Goal: Task Accomplishment & Management: Manage account settings

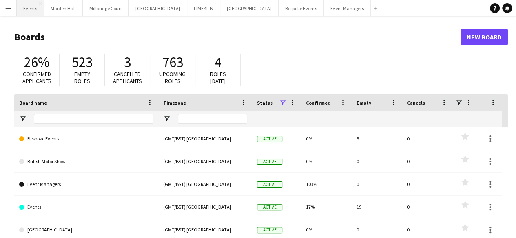
click at [30, 3] on button "Events Close" at bounding box center [30, 8] width 27 height 16
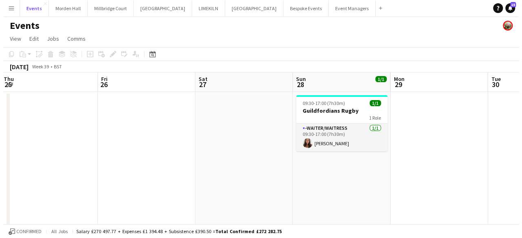
scroll to position [0, 198]
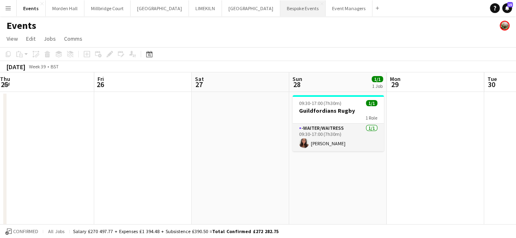
click at [280, 15] on button "Bespoke Events Close" at bounding box center [302, 8] width 45 height 16
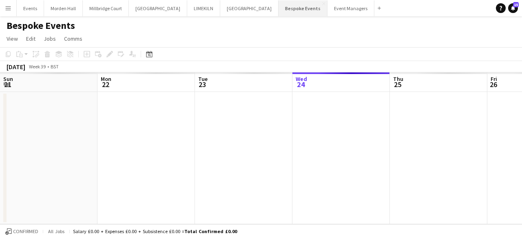
scroll to position [0, 195]
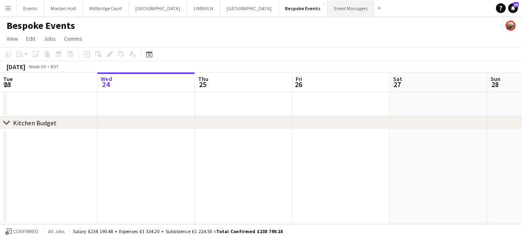
click at [327, 9] on button "Event Managers Close" at bounding box center [350, 8] width 47 height 16
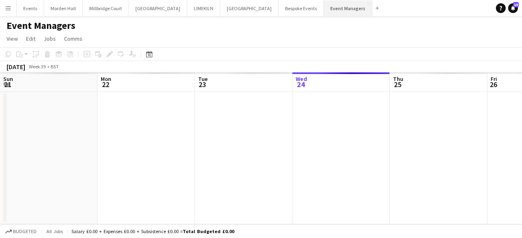
scroll to position [0, 195]
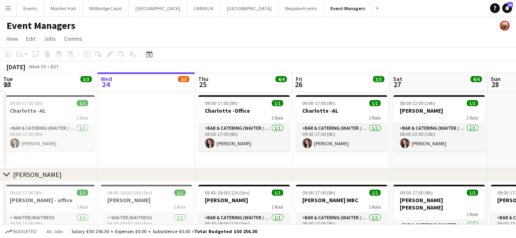
click at [8, 8] on app-icon "Menu" at bounding box center [8, 8] width 7 height 7
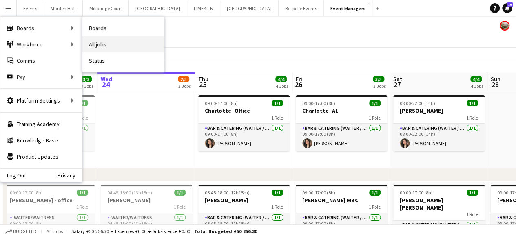
click at [102, 42] on link "All jobs" at bounding box center [123, 44] width 82 height 16
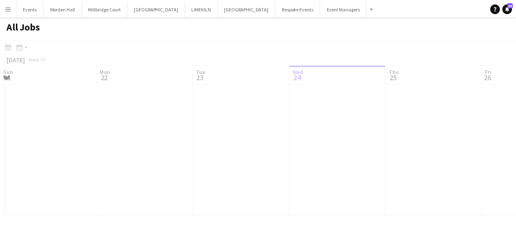
scroll to position [0, 195]
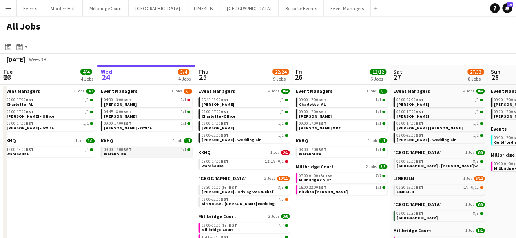
click at [131, 152] on link "09:00-17:00 BST 1/1 Warehouse" at bounding box center [147, 151] width 86 height 9
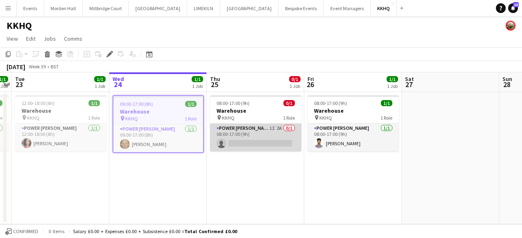
click at [286, 129] on app-card-role "Power [PERSON_NAME] 1I 2A 0/1 08:00-17:00 (9h) single-neutral-actions" at bounding box center [255, 138] width 91 height 28
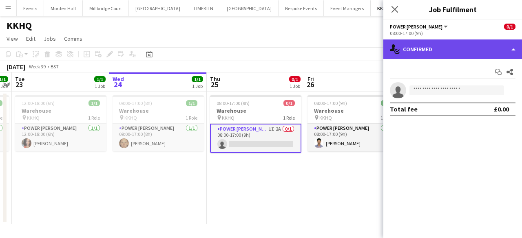
click at [509, 53] on div "single-neutral-actions-check-2 Confirmed" at bounding box center [452, 50] width 139 height 20
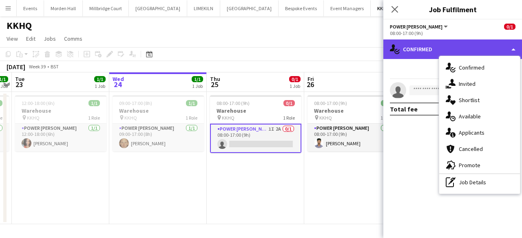
click at [505, 53] on div "single-neutral-actions-check-2 Confirmed" at bounding box center [452, 50] width 139 height 20
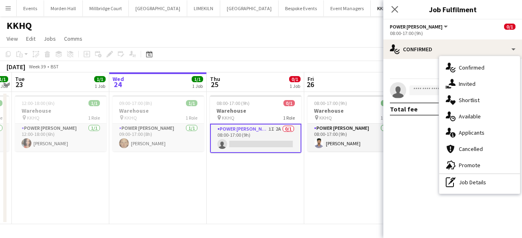
click at [482, 33] on div "08:00-17:00 (9h)" at bounding box center [453, 33] width 126 height 6
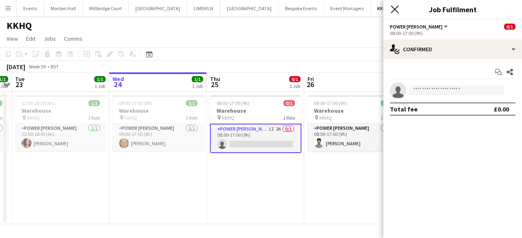
click at [394, 11] on icon "Close pop-in" at bounding box center [394, 9] width 8 height 8
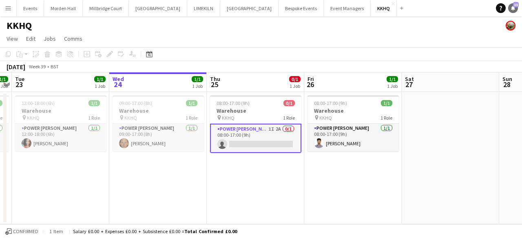
click at [514, 11] on link "Notifications 15" at bounding box center [513, 8] width 10 height 10
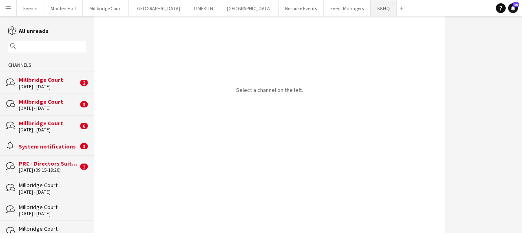
click at [370, 9] on button "KKHQ Close" at bounding box center [383, 8] width 26 height 16
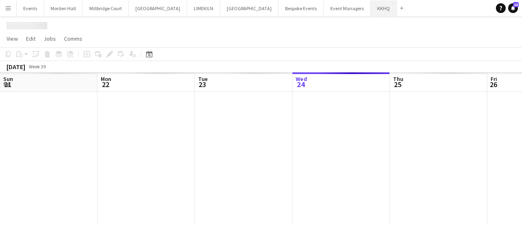
scroll to position [0, 195]
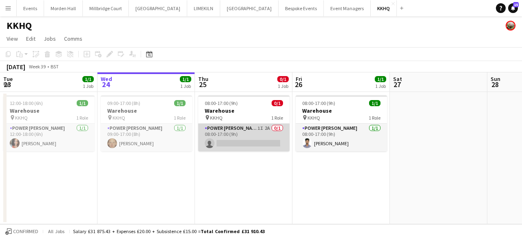
click at [278, 126] on app-card-role "Power [PERSON_NAME] 1I 2A 0/1 08:00-17:00 (9h) single-neutral-actions" at bounding box center [243, 138] width 91 height 28
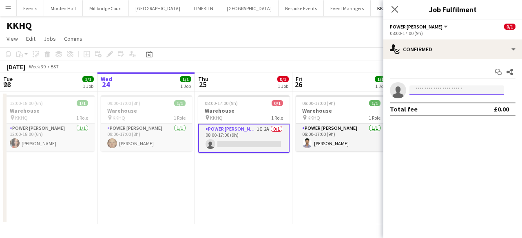
click at [459, 90] on input at bounding box center [456, 91] width 95 height 10
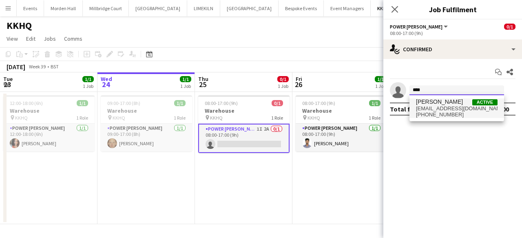
type input "****"
click at [447, 108] on span "[EMAIL_ADDRESS][DOMAIN_NAME]" at bounding box center [457, 109] width 82 height 7
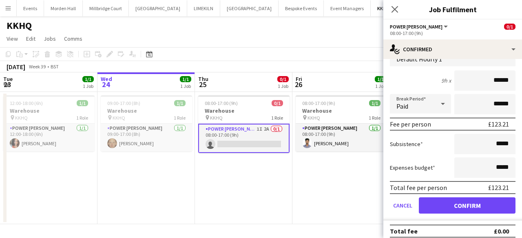
scroll to position [68, 0]
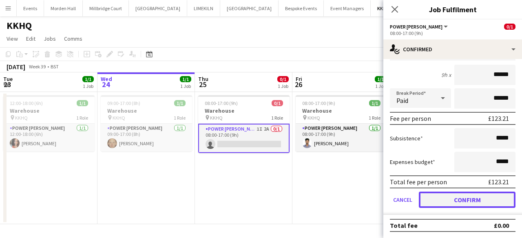
click at [448, 196] on button "Confirm" at bounding box center [467, 200] width 97 height 16
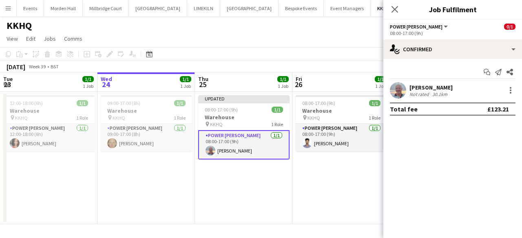
scroll to position [0, 0]
click at [398, 6] on icon at bounding box center [394, 9] width 8 height 8
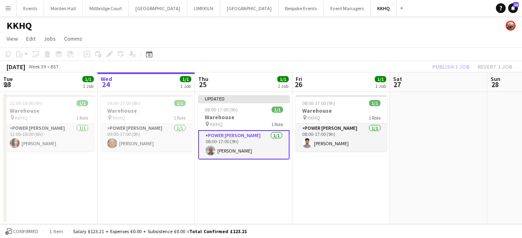
click at [246, 149] on app-card-role "Power [PERSON_NAME] [DATE] 08:00-17:00 (9h) [PERSON_NAME]" at bounding box center [243, 144] width 91 height 29
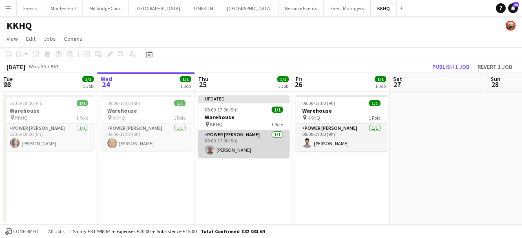
click at [258, 144] on app-card-role "Power [PERSON_NAME] [DATE] 08:00-17:00 (9h) [PERSON_NAME]" at bounding box center [243, 144] width 91 height 28
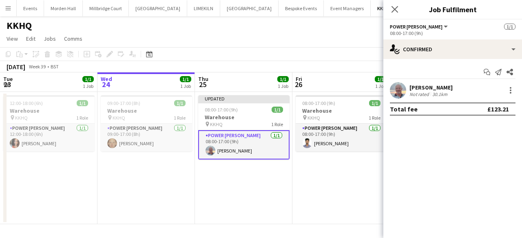
click at [470, 80] on div "Start chat Send notification Share [PERSON_NAME] Not rated 30.1km Total fee £12…" at bounding box center [452, 90] width 139 height 63
click at [511, 93] on div at bounding box center [510, 91] width 10 height 10
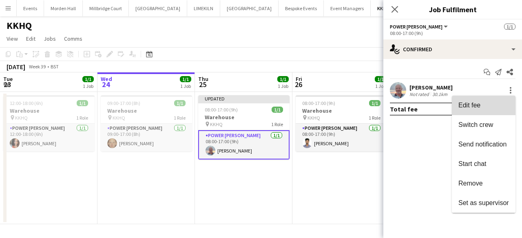
click at [484, 112] on button "Edit fee" at bounding box center [484, 106] width 64 height 20
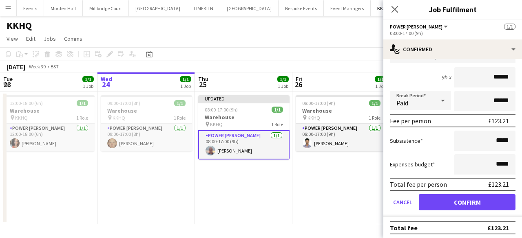
scroll to position [68, 0]
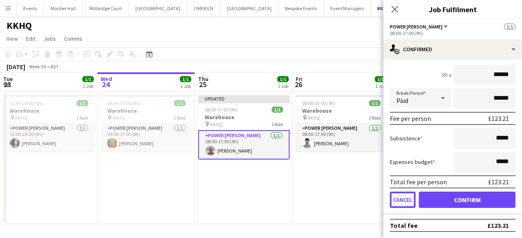
click at [408, 203] on button "Cancel" at bounding box center [403, 200] width 26 height 16
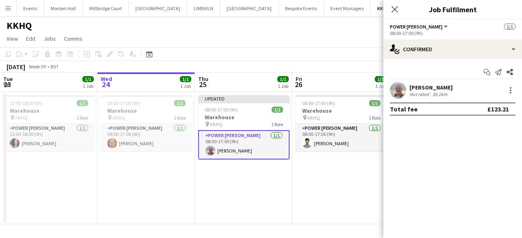
scroll to position [0, 0]
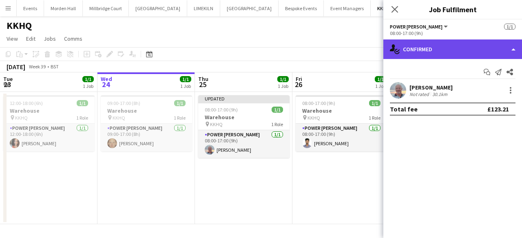
click at [417, 44] on div "single-neutral-actions-check-2 Confirmed" at bounding box center [452, 50] width 139 height 20
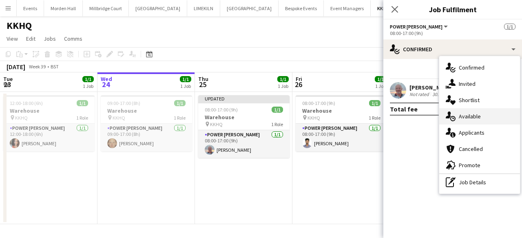
click at [463, 112] on div "single-neutral-actions-upload Available" at bounding box center [479, 116] width 81 height 16
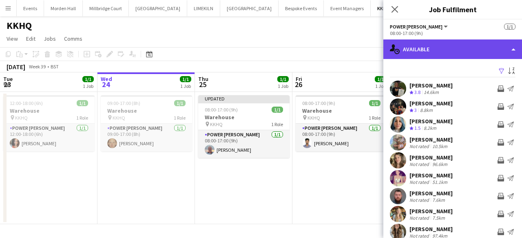
click at [452, 44] on div "single-neutral-actions-upload Available" at bounding box center [452, 50] width 139 height 20
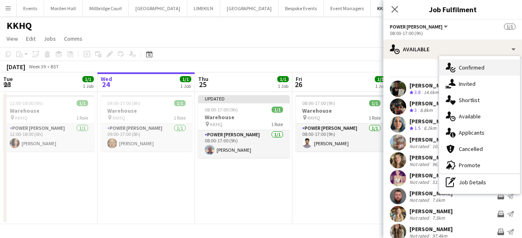
click at [457, 70] on div "single-neutral-actions-check-2 Confirmed" at bounding box center [479, 68] width 81 height 16
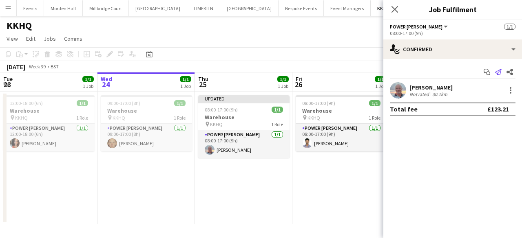
click at [500, 71] on icon at bounding box center [498, 72] width 7 height 7
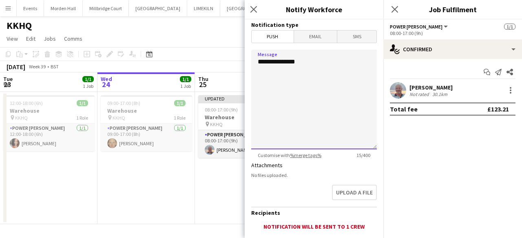
click at [308, 66] on textarea "**********" at bounding box center [314, 100] width 126 height 100
type textarea "**********"
click at [255, 9] on icon "Close pop-in" at bounding box center [253, 9] width 8 height 8
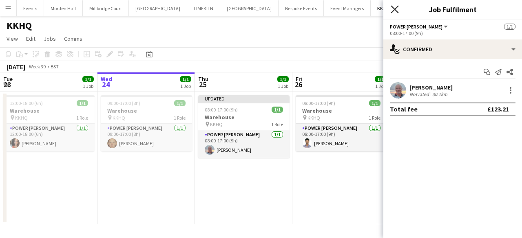
click at [393, 10] on icon at bounding box center [394, 9] width 8 height 8
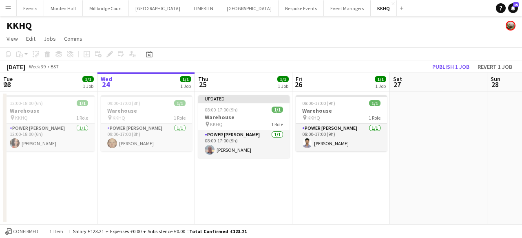
click at [444, 144] on app-date-cell at bounding box center [438, 158] width 97 height 132
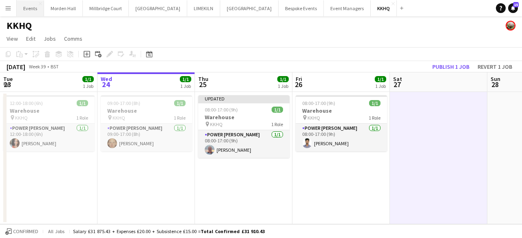
click at [22, 6] on button "Events Close" at bounding box center [30, 8] width 27 height 16
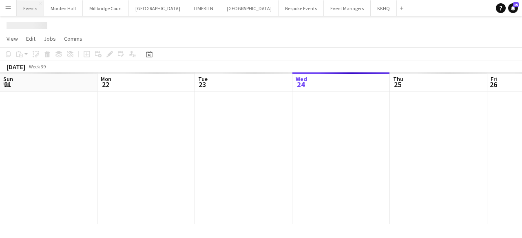
scroll to position [0, 195]
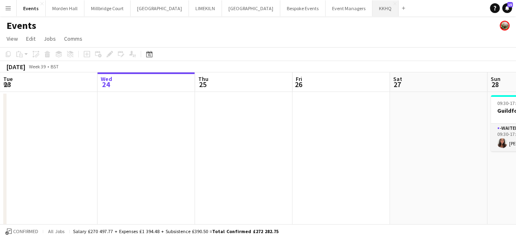
click at [372, 2] on button "KKHQ Close" at bounding box center [385, 8] width 26 height 16
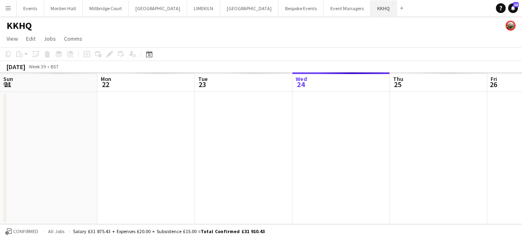
scroll to position [0, 195]
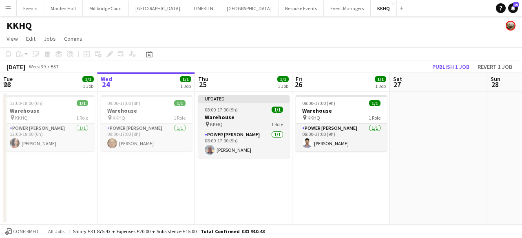
click at [236, 95] on div "Updated" at bounding box center [243, 98] width 91 height 7
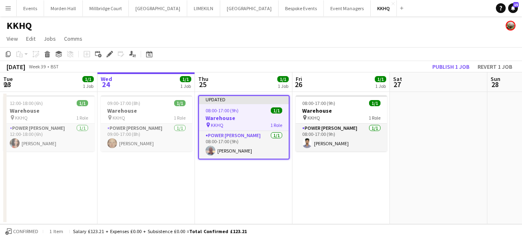
click at [242, 113] on div "08:00-17:00 (9h) 1/1" at bounding box center [244, 111] width 90 height 6
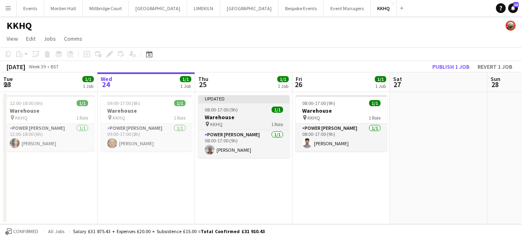
click at [242, 113] on app-job-card "Updated 08:00-17:00 (9h) 1/1 Warehouse pin KKHQ 1 Role Power [PERSON_NAME] [DAT…" at bounding box center [243, 126] width 91 height 63
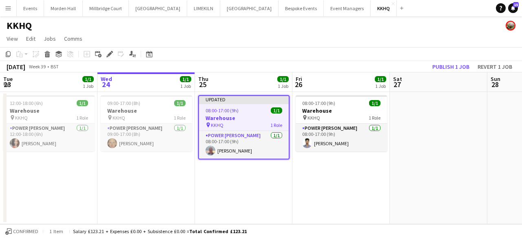
click at [242, 113] on div "08:00-17:00 (9h) 1/1" at bounding box center [244, 111] width 90 height 6
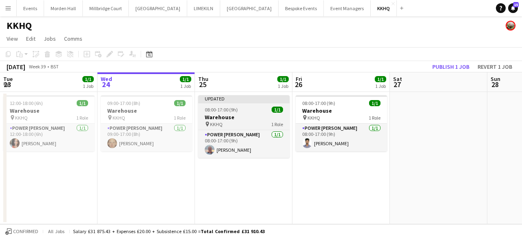
click at [242, 113] on app-job-card "Updated 08:00-17:00 (9h) 1/1 Warehouse pin KKHQ 1 Role Power [PERSON_NAME] [DAT…" at bounding box center [243, 126] width 91 height 63
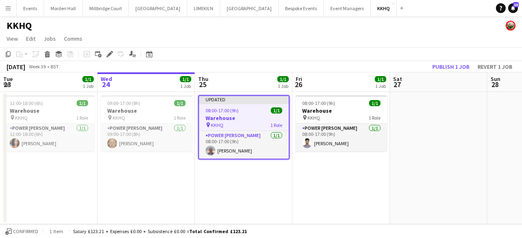
click at [242, 113] on div "08:00-17:00 (9h) 1/1" at bounding box center [244, 111] width 90 height 6
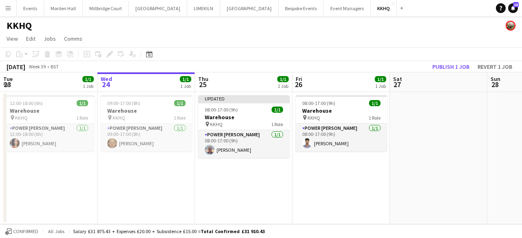
click at [260, 41] on app-page-menu "View Day view expanded Day view collapsed Month view Date picker Jump to [DATE]…" at bounding box center [261, 39] width 522 height 15
click at [441, 67] on button "Publish 1 job" at bounding box center [451, 67] width 44 height 11
